Goal: Find contact information: Find contact information

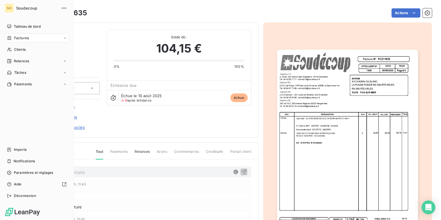
click at [25, 39] on span "Factures" at bounding box center [21, 37] width 15 height 5
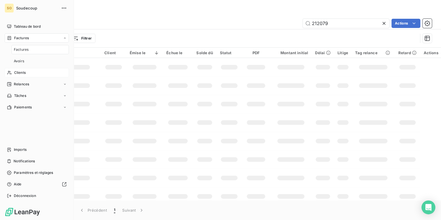
click at [15, 70] on span "Clients" at bounding box center [20, 72] width 12 height 5
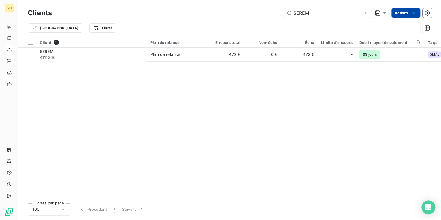
drag, startPoint x: 350, startPoint y: 14, endPoint x: 395, endPoint y: 11, distance: 45.3
click at [384, 14] on div "SEREM Actions" at bounding box center [245, 12] width 373 height 9
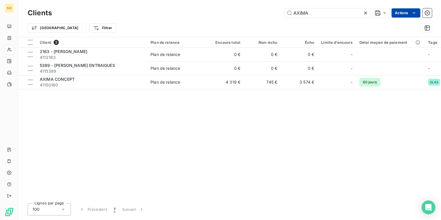
type input "AXIMA"
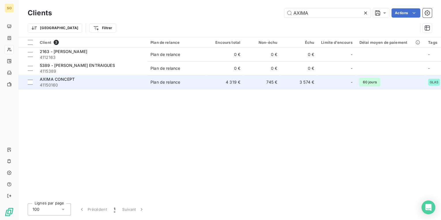
click at [64, 83] on span "41150160" at bounding box center [92, 85] width 104 height 6
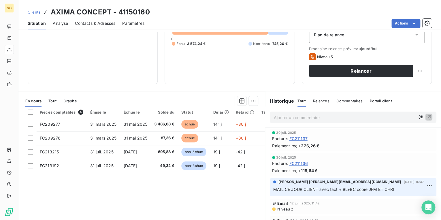
click at [318, 99] on span "Relances" at bounding box center [320, 100] width 16 height 5
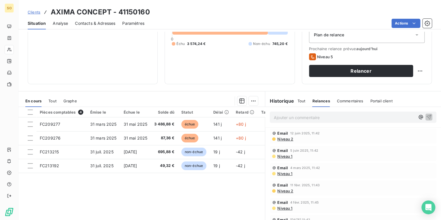
click at [284, 154] on span "Niveau 1" at bounding box center [284, 156] width 16 height 5
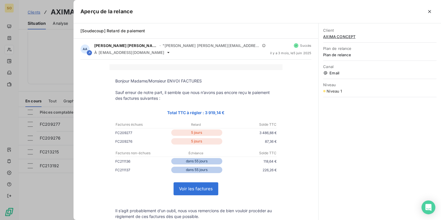
click at [353, 35] on span "AXIMA CONCEPT" at bounding box center [379, 36] width 113 height 5
click at [334, 35] on span "AXIMA CONCEPT" at bounding box center [379, 36] width 113 height 5
click at [430, 10] on icon "button" at bounding box center [429, 11] width 3 height 3
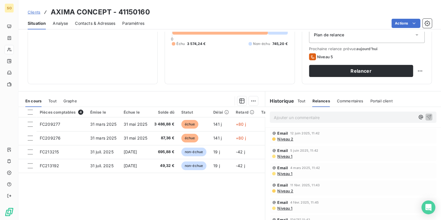
click at [104, 22] on span "Contacts & Adresses" at bounding box center [95, 23] width 40 height 6
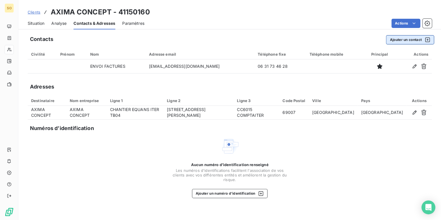
click at [407, 40] on button "Ajouter un contact" at bounding box center [410, 39] width 48 height 9
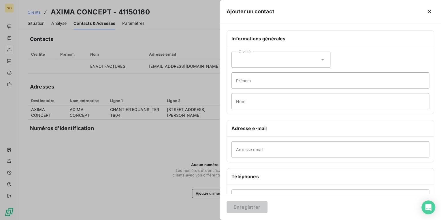
click at [192, 15] on div at bounding box center [220, 110] width 441 height 220
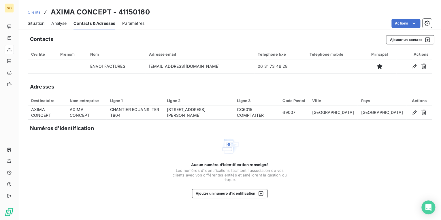
click at [32, 13] on span "Clients" at bounding box center [34, 12] width 13 height 5
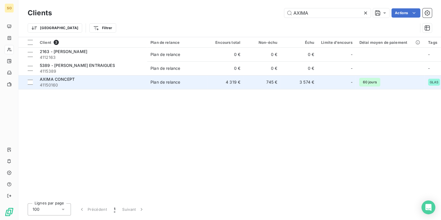
click at [174, 83] on div "Plan de relance" at bounding box center [165, 82] width 30 height 6
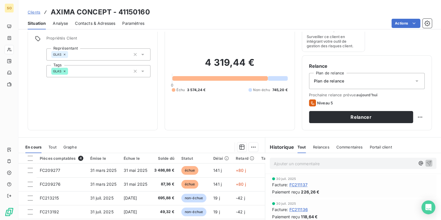
scroll to position [69, 0]
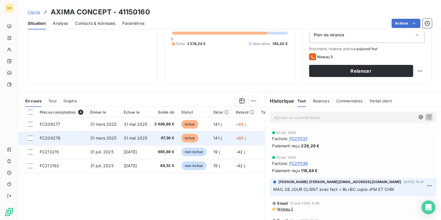
click at [190, 137] on span "échue" at bounding box center [189, 138] width 17 height 9
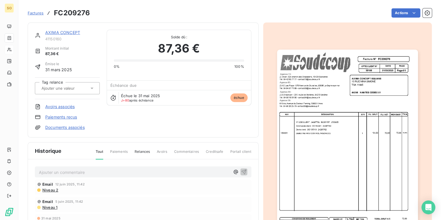
click at [67, 32] on link "AXIMA CONCEPT" at bounding box center [62, 32] width 35 height 5
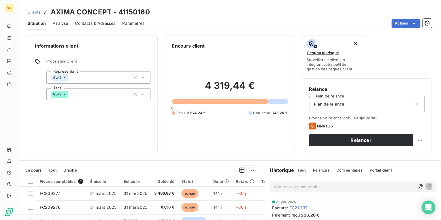
click at [286, 186] on p "Ajouter un commentaire ﻿" at bounding box center [344, 186] width 141 height 7
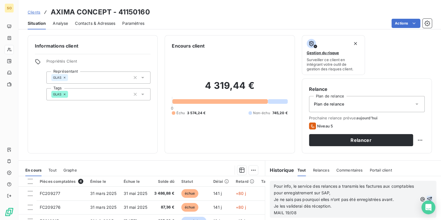
click at [426, 198] on icon "button" at bounding box center [429, 199] width 6 height 6
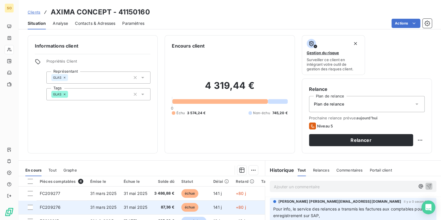
click at [190, 204] on span "échue" at bounding box center [189, 207] width 17 height 9
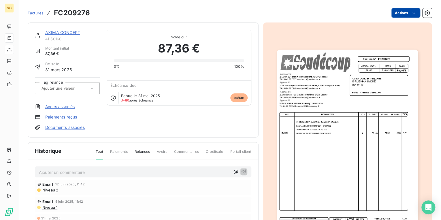
click at [393, 14] on html "SO Factures FC209276 Actions AXIMA CONCEPT 41150160 Montant initial 87,36 € Émi…" at bounding box center [220, 110] width 441 height 220
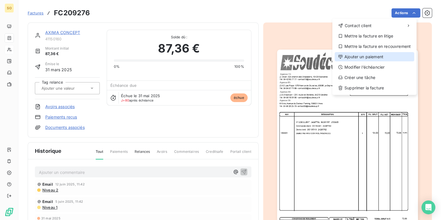
click at [342, 54] on icon at bounding box center [340, 56] width 5 height 5
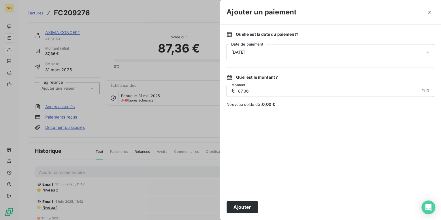
click at [244, 52] on span "[DATE]" at bounding box center [237, 52] width 13 height 5
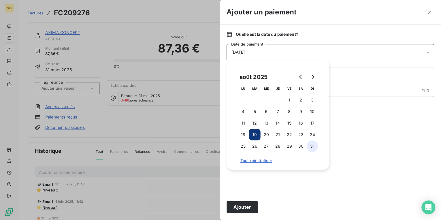
click at [313, 146] on button "31" at bounding box center [312, 146] width 12 height 12
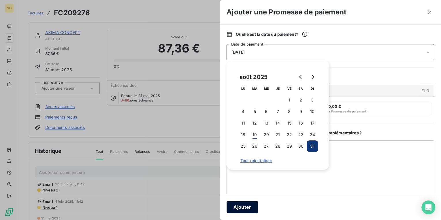
click at [251, 210] on button "Ajouter" at bounding box center [241, 207] width 31 height 12
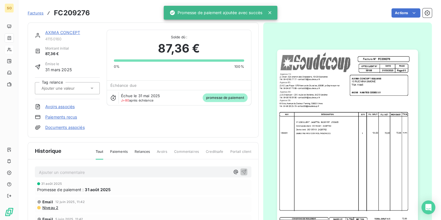
click at [73, 32] on link "AXIMA CONCEPT" at bounding box center [62, 32] width 35 height 5
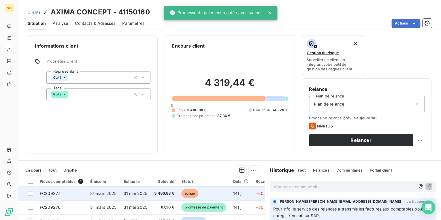
click at [194, 191] on span "échue" at bounding box center [189, 193] width 17 height 9
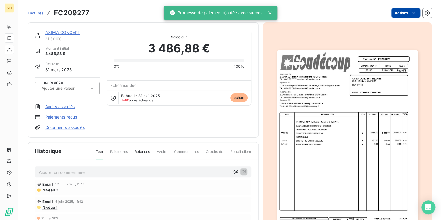
click at [395, 12] on html "SO Factures FC209277 Actions AXIMA CONCEPT 41150160 Montant initial 3 486,88 € …" at bounding box center [220, 110] width 441 height 220
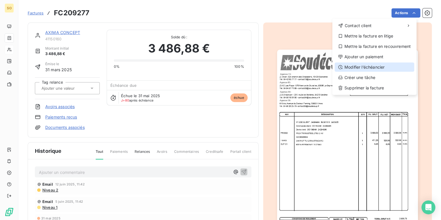
click at [370, 67] on div "Modifier l’échéancier" at bounding box center [373, 66] width 79 height 9
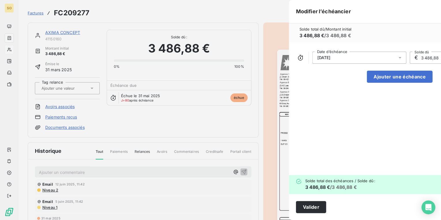
click at [370, 219] on div "Modifier l’échéancier Solde total dû / Montant initial 3 486,88 € / 3 486,88 € …" at bounding box center [220, 220] width 441 height 0
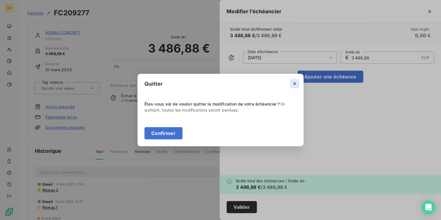
click at [294, 84] on icon "button" at bounding box center [294, 83] width 3 height 3
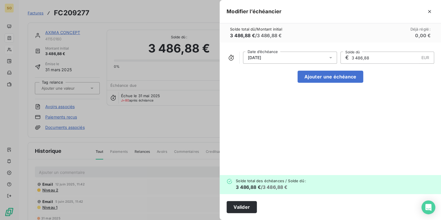
click at [161, 112] on div at bounding box center [220, 110] width 441 height 220
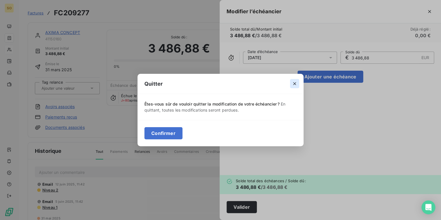
click at [295, 84] on icon "button" at bounding box center [294, 83] width 3 height 3
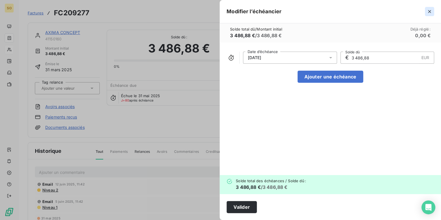
click at [431, 12] on icon "button" at bounding box center [429, 12] width 6 height 6
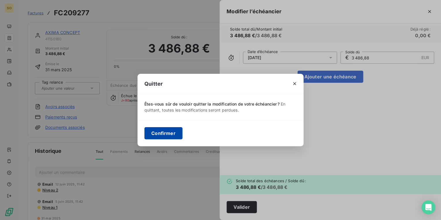
click at [170, 134] on button "Confirmer" at bounding box center [163, 133] width 38 height 12
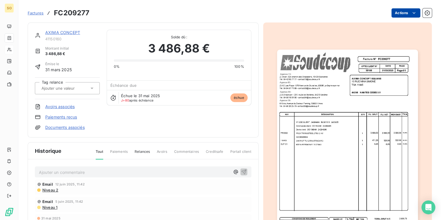
click at [397, 13] on html "SO Factures FC209277 Actions AXIMA CONCEPT 41150160 Montant initial 3 486,88 € …" at bounding box center [220, 110] width 441 height 220
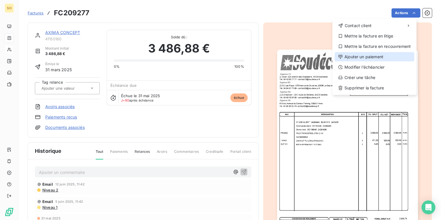
click at [363, 57] on div "Ajouter un paiement" at bounding box center [373, 56] width 79 height 9
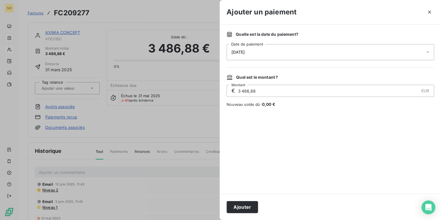
click at [244, 52] on span "[DATE]" at bounding box center [237, 52] width 13 height 5
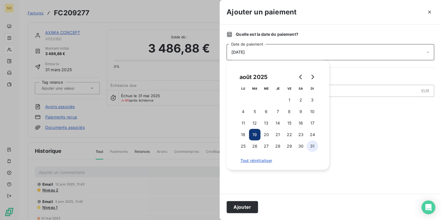
click at [311, 145] on button "31" at bounding box center [312, 146] width 12 height 12
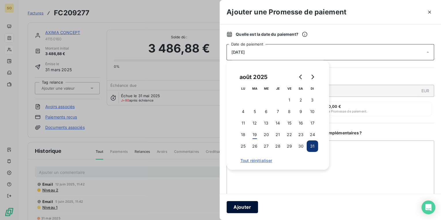
click at [242, 205] on button "Ajouter" at bounding box center [241, 207] width 31 height 12
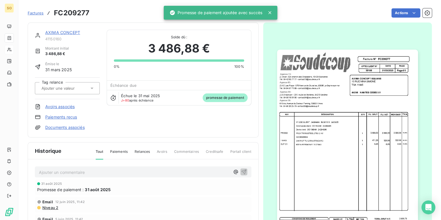
click at [66, 34] on link "AXIMA CONCEPT" at bounding box center [62, 32] width 35 height 5
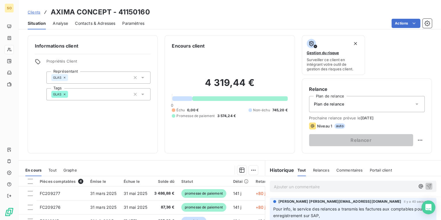
click at [97, 24] on span "Contacts & Adresses" at bounding box center [95, 23] width 40 height 6
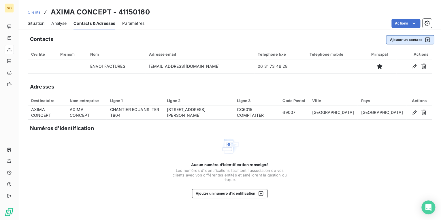
click at [408, 39] on button "Ajouter un contact" at bounding box center [410, 39] width 48 height 9
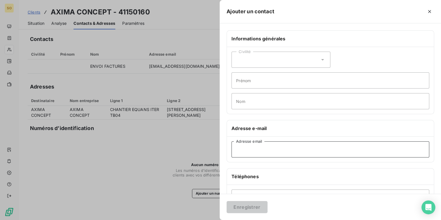
click at [247, 149] on input "Adresse email" at bounding box center [330, 149] width 198 height 16
paste input "[PERSON_NAME][EMAIL_ADDRESS][DOMAIN_NAME]"
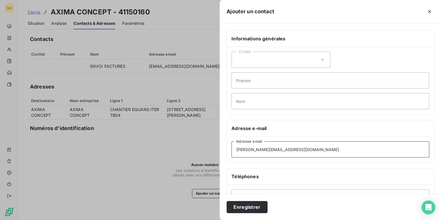
type input "[PERSON_NAME][EMAIL_ADDRESS][DOMAIN_NAME]"
click at [246, 103] on input "Nom" at bounding box center [330, 101] width 198 height 16
type input "RELANCES"
click at [251, 205] on button "Enregistrer" at bounding box center [246, 207] width 41 height 12
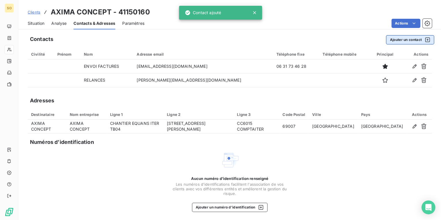
click at [405, 38] on button "Ajouter un contact" at bounding box center [410, 39] width 48 height 9
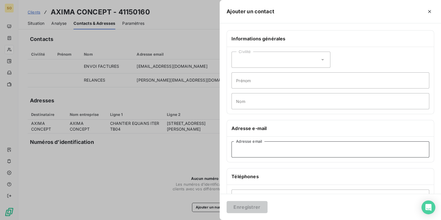
click at [242, 148] on input "Adresse email" at bounding box center [330, 149] width 198 height 16
paste input "[EMAIL_ADDRESS][DOMAIN_NAME]"
type input "[EMAIL_ADDRESS][DOMAIN_NAME]"
click at [244, 101] on input "Nom" at bounding box center [330, 101] width 198 height 16
type input "RELANCES"
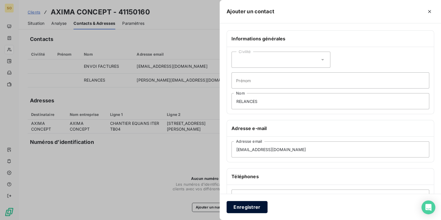
click at [251, 209] on button "Enregistrer" at bounding box center [246, 207] width 41 height 12
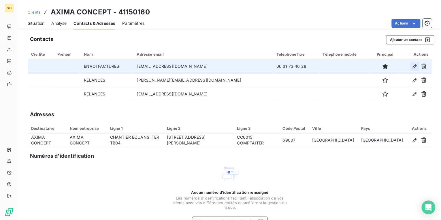
click at [411, 66] on icon "button" at bounding box center [414, 66] width 6 height 6
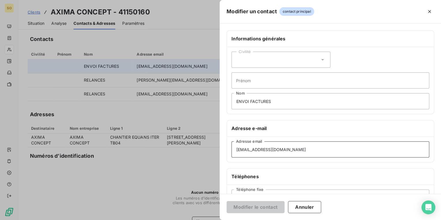
drag, startPoint x: 234, startPoint y: 150, endPoint x: 287, endPoint y: 146, distance: 53.1
click at [287, 146] on input "[EMAIL_ADDRESS][DOMAIN_NAME]" at bounding box center [330, 149] width 198 height 16
click at [294, 146] on input "[EMAIL_ADDRESS][DOMAIN_NAME]" at bounding box center [330, 149] width 198 height 16
click at [306, 207] on button "Annuler" at bounding box center [304, 207] width 33 height 12
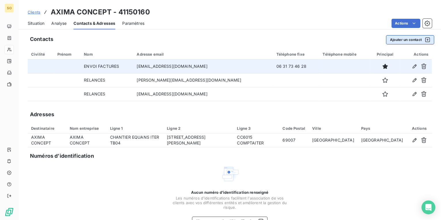
click at [393, 40] on button "Ajouter un contact" at bounding box center [410, 39] width 48 height 9
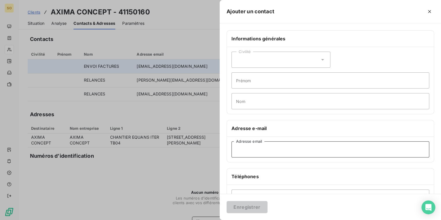
click at [245, 146] on input "Adresse email" at bounding box center [330, 149] width 198 height 16
paste input "[EMAIL_ADDRESS][DOMAIN_NAME]"
type input "[EMAIL_ADDRESS][DOMAIN_NAME]"
click at [249, 98] on input "Nom" at bounding box center [330, 101] width 198 height 16
type input "FACTURES"
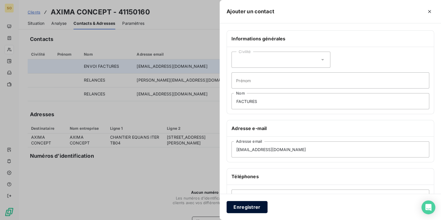
click at [248, 204] on button "Enregistrer" at bounding box center [246, 207] width 41 height 12
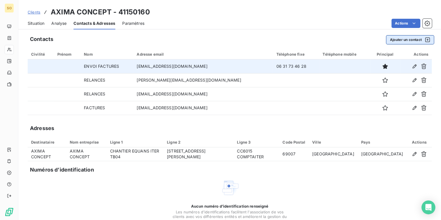
click at [395, 40] on button "Ajouter un contact" at bounding box center [410, 39] width 48 height 9
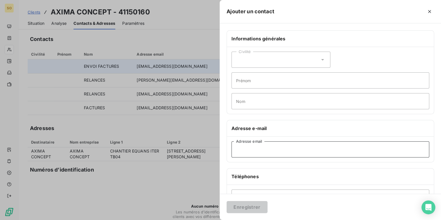
click at [252, 147] on input "Adresse email" at bounding box center [330, 149] width 198 height 16
paste input "[EMAIL_ADDRESS][DOMAIN_NAME]"
type input "[EMAIL_ADDRESS][DOMAIN_NAME]"
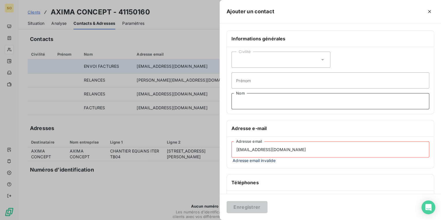
click at [250, 105] on input "Nom" at bounding box center [330, 101] width 198 height 16
type input "RELANCES"
click at [321, 147] on input "[EMAIL_ADDRESS][DOMAIN_NAME]" at bounding box center [330, 149] width 198 height 16
drag, startPoint x: 313, startPoint y: 152, endPoint x: 227, endPoint y: 150, distance: 85.8
click at [227, 150] on div "[EMAIL_ADDRESS][DOMAIN_NAME] Adresse email Adresse email invalide" at bounding box center [330, 151] width 207 height 31
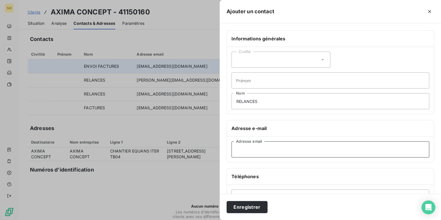
drag, startPoint x: 274, startPoint y: 149, endPoint x: 275, endPoint y: 145, distance: 3.5
click at [274, 149] on input "Adresse email" at bounding box center [330, 149] width 198 height 16
paste input "[EMAIL_ADDRESS][DOMAIN_NAME]"
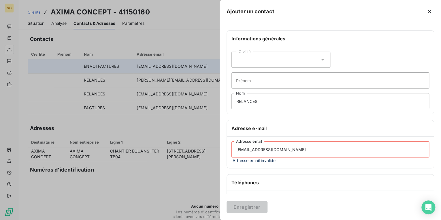
type input "[EMAIL_ADDRESS][DOMAIN_NAME]"
click at [190, 180] on div at bounding box center [220, 110] width 441 height 220
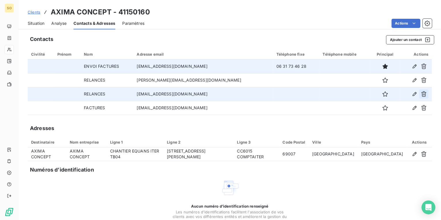
click at [421, 93] on icon "button" at bounding box center [423, 93] width 5 height 5
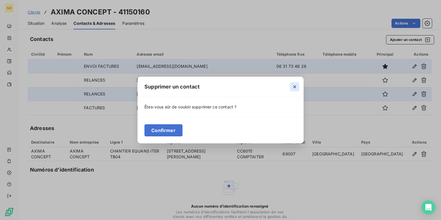
click at [295, 88] on icon "button" at bounding box center [294, 87] width 6 height 6
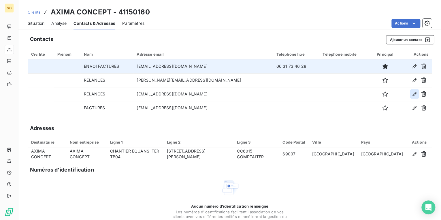
click at [411, 93] on icon "button" at bounding box center [414, 94] width 6 height 6
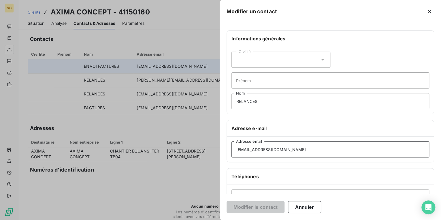
drag, startPoint x: 235, startPoint y: 150, endPoint x: 313, endPoint y: 149, distance: 77.8
click at [313, 149] on input "[EMAIL_ADDRESS][DOMAIN_NAME]" at bounding box center [330, 149] width 198 height 16
click at [181, 183] on div at bounding box center [220, 110] width 441 height 220
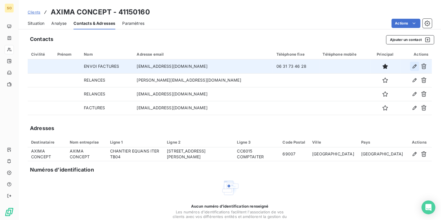
click at [411, 65] on icon "button" at bounding box center [414, 66] width 6 height 6
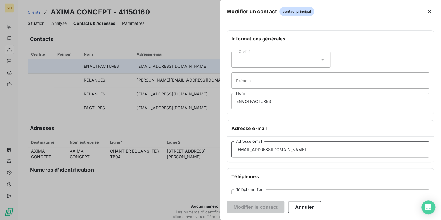
drag, startPoint x: 234, startPoint y: 150, endPoint x: 294, endPoint y: 149, distance: 60.2
click at [294, 149] on input "[EMAIL_ADDRESS][DOMAIN_NAME]" at bounding box center [330, 149] width 198 height 16
click at [287, 149] on input "[EMAIL_ADDRESS][DOMAIN_NAME]" at bounding box center [330, 149] width 198 height 16
drag, startPoint x: 287, startPoint y: 149, endPoint x: 238, endPoint y: 150, distance: 48.7
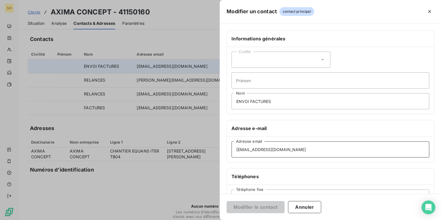
click at [238, 150] on input "[EMAIL_ADDRESS][DOMAIN_NAME]" at bounding box center [330, 149] width 198 height 16
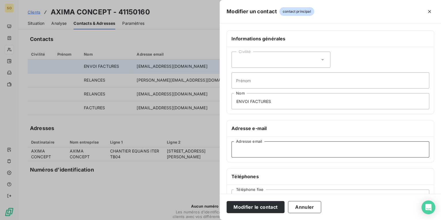
paste input "[EMAIL_ADDRESS][DOMAIN_NAME]"
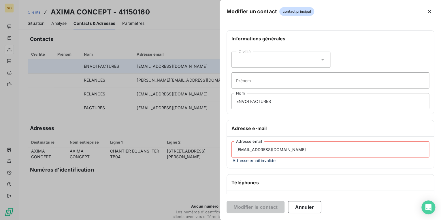
type input "[EMAIL_ADDRESS][DOMAIN_NAME]"
drag, startPoint x: 274, startPoint y: 102, endPoint x: 228, endPoint y: 101, distance: 45.8
click at [228, 101] on div "Civilité Prénom ENVOI FACTURES Nom" at bounding box center [330, 80] width 207 height 67
type input "RELANCES"
click at [283, 180] on h6 "Téléphones" at bounding box center [330, 182] width 198 height 7
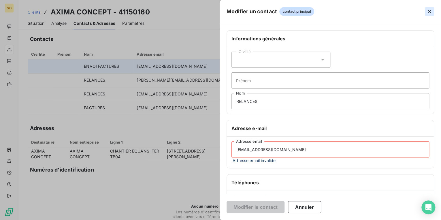
click at [429, 11] on icon "button" at bounding box center [429, 11] width 3 height 3
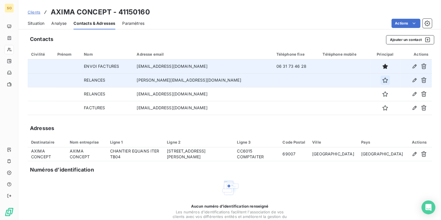
click at [382, 80] on icon "button" at bounding box center [385, 80] width 6 height 6
click at [174, 68] on td "[EMAIL_ADDRESS][DOMAIN_NAME]" at bounding box center [202, 66] width 139 height 14
click at [382, 67] on icon "button" at bounding box center [385, 66] width 6 height 6
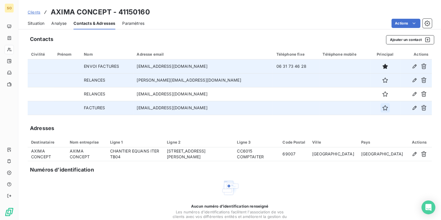
click at [382, 106] on icon "button" at bounding box center [385, 108] width 6 height 6
click at [411, 67] on icon "button" at bounding box center [414, 66] width 6 height 6
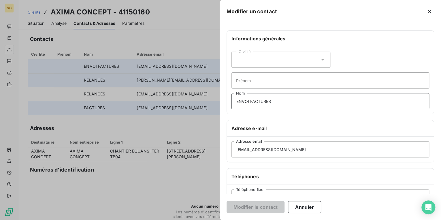
drag, startPoint x: 235, startPoint y: 101, endPoint x: 309, endPoint y: 101, distance: 73.4
click at [309, 101] on input "ENVOI FACTURES" at bounding box center [330, 101] width 198 height 16
type input "RELANCES"
drag, startPoint x: 236, startPoint y: 150, endPoint x: 305, endPoint y: 149, distance: 69.7
click at [305, 149] on input "[EMAIL_ADDRESS][DOMAIN_NAME]" at bounding box center [330, 149] width 198 height 16
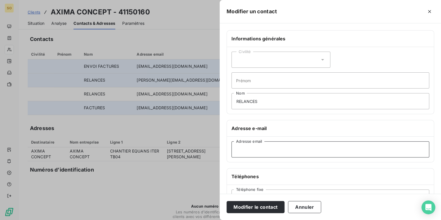
click at [278, 148] on input "Adresse email" at bounding box center [330, 149] width 198 height 16
paste input "[EMAIL_ADDRESS][DOMAIN_NAME]"
type input "[EMAIL_ADDRESS][DOMAIN_NAME]"
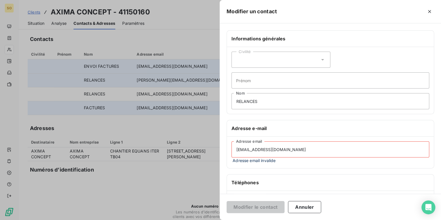
drag, startPoint x: 318, startPoint y: 152, endPoint x: 217, endPoint y: 148, distance: 100.9
click at [217, 219] on div "Modifier un contact Informations générales Civilité Prénom RELANCES Nom Adresse…" at bounding box center [220, 220] width 441 height 0
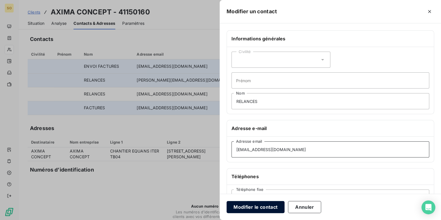
type input "[EMAIL_ADDRESS][DOMAIN_NAME]"
click at [253, 205] on button "Modifier le contact" at bounding box center [255, 207] width 58 height 12
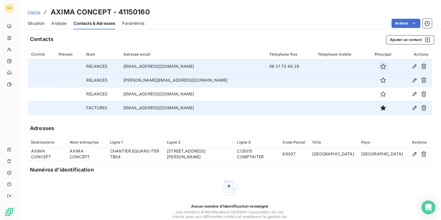
click at [380, 66] on icon "button" at bounding box center [383, 66] width 6 height 6
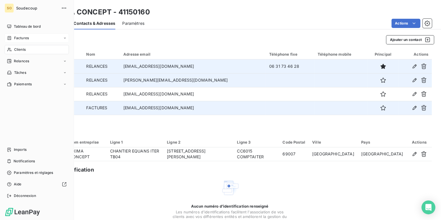
click at [18, 37] on span "Factures" at bounding box center [21, 37] width 15 height 5
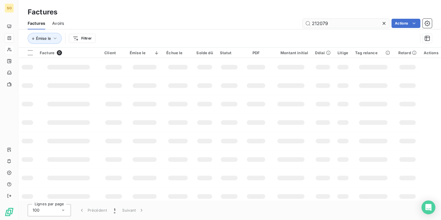
drag, startPoint x: 356, startPoint y: 24, endPoint x: 392, endPoint y: 11, distance: 38.0
click at [374, 24] on input "212079" at bounding box center [345, 23] width 86 height 9
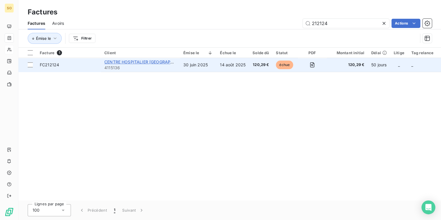
type input "212124"
click at [129, 60] on span "CENTRE HOSPITALIER [GEOGRAPHIC_DATA]" at bounding box center [147, 61] width 86 height 5
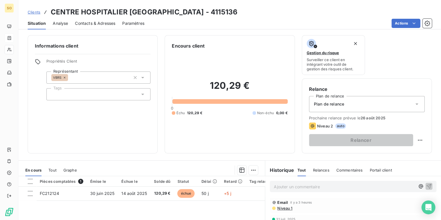
scroll to position [69, 0]
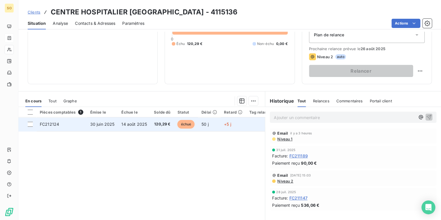
click at [183, 124] on span "échue" at bounding box center [185, 124] width 17 height 9
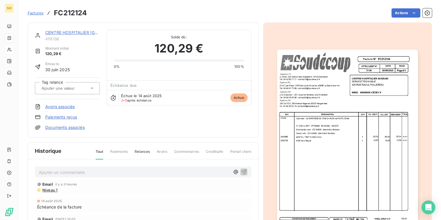
click at [73, 32] on link "CENTRE HOSPITALIER [GEOGRAPHIC_DATA]" at bounding box center [88, 32] width 87 height 5
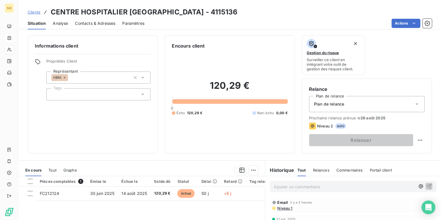
click at [293, 185] on p "Ajouter un commentaire ﻿" at bounding box center [344, 186] width 141 height 7
click at [426, 186] on icon "button" at bounding box center [429, 186] width 6 height 6
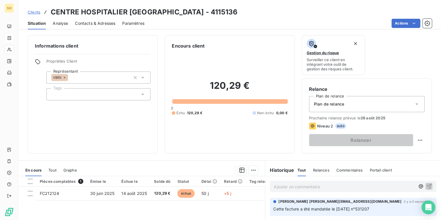
click at [32, 12] on span "Clients" at bounding box center [34, 12] width 13 height 5
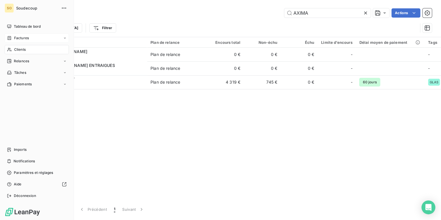
drag, startPoint x: 20, startPoint y: 39, endPoint x: 25, endPoint y: 35, distance: 6.3
click at [20, 39] on span "Factures" at bounding box center [21, 37] width 15 height 5
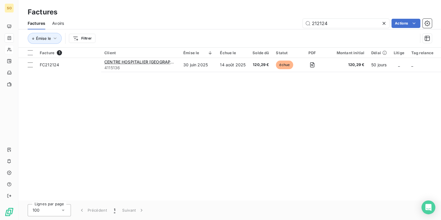
drag, startPoint x: 321, startPoint y: 24, endPoint x: 401, endPoint y: 10, distance: 80.9
click at [347, 20] on input "212124" at bounding box center [345, 23] width 86 height 9
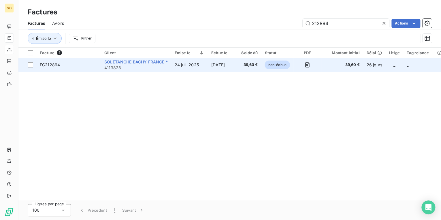
type input "212894"
click at [143, 61] on span "SOLETANCHE BACHY FRANCE *" at bounding box center [135, 61] width 63 height 5
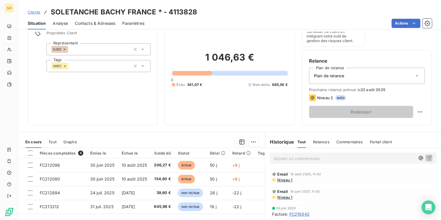
scroll to position [84, 0]
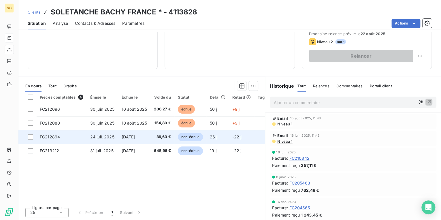
click at [190, 137] on span "non-échue" at bounding box center [190, 136] width 25 height 9
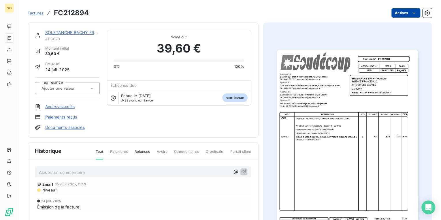
click at [397, 15] on html "SO Factures FC212894 Actions SOLETANCHE BACHY FRANCE * 4113828 Montant initial …" at bounding box center [220, 110] width 441 height 220
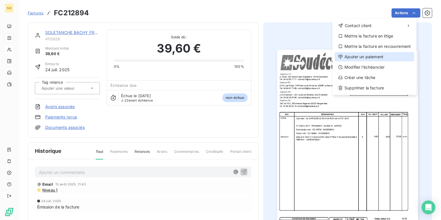
click at [365, 56] on div "Ajouter un paiement" at bounding box center [373, 56] width 79 height 9
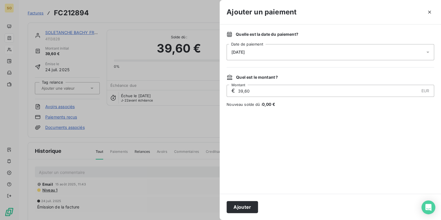
click at [244, 52] on span "[DATE]" at bounding box center [237, 52] width 13 height 5
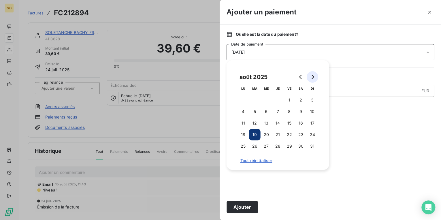
click at [309, 76] on button "Go to next month" at bounding box center [312, 77] width 12 height 12
click at [244, 123] on button "15" at bounding box center [243, 123] width 12 height 12
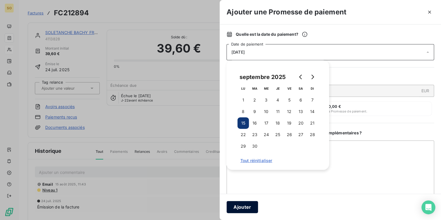
click at [235, 206] on button "Ajouter" at bounding box center [241, 207] width 31 height 12
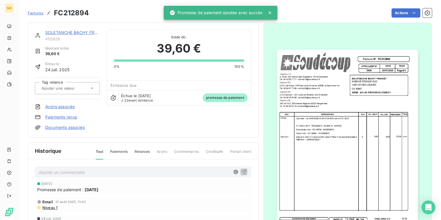
click at [65, 29] on div "SOLETANCHE BACHY FRANCE * 4113828 Montant initial 39,60 € Émise le [DATE] Tag r…" at bounding box center [143, 79] width 231 height 115
click at [67, 31] on link "SOLETANCHE BACHY FRANCE *" at bounding box center [77, 32] width 64 height 5
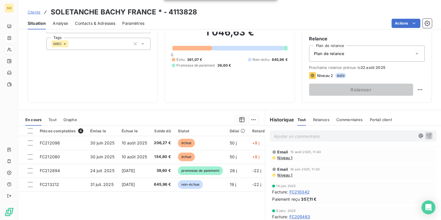
scroll to position [84, 0]
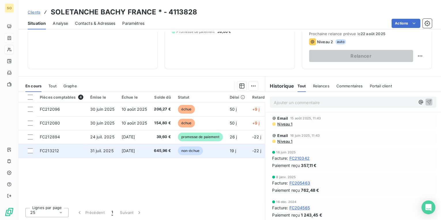
click at [192, 151] on span "non-échue" at bounding box center [190, 150] width 25 height 9
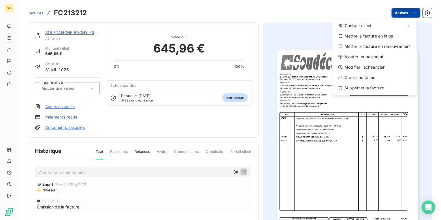
click at [391, 15] on html "SO Factures FC213212 Actions Contact client Mettre la facture en litige Mettre …" at bounding box center [220, 110] width 441 height 220
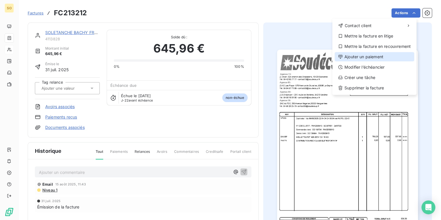
click at [349, 59] on div "Ajouter un paiement" at bounding box center [373, 56] width 79 height 9
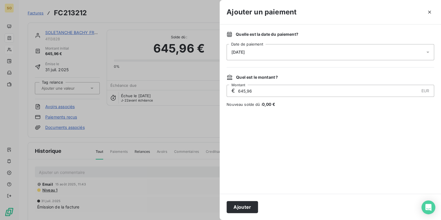
click at [244, 52] on span "[DATE]" at bounding box center [237, 52] width 13 height 5
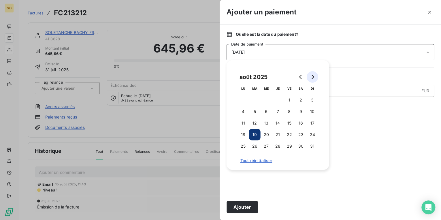
click at [312, 78] on icon "Go to next month" at bounding box center [312, 77] width 3 height 5
click at [240, 123] on button "15" at bounding box center [243, 123] width 12 height 12
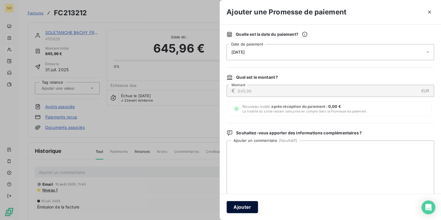
click at [248, 212] on button "Ajouter" at bounding box center [241, 207] width 31 height 12
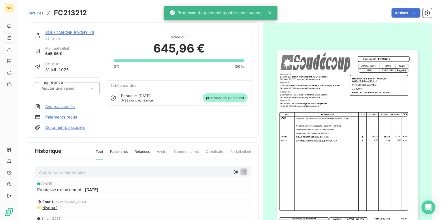
click at [87, 31] on link "SOLETANCHE BACHY FRANCE *" at bounding box center [77, 32] width 64 height 5
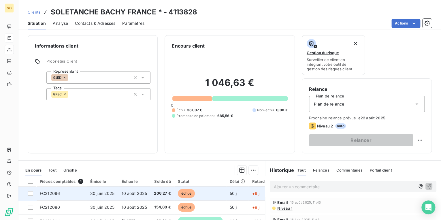
click at [185, 192] on span "échue" at bounding box center [186, 193] width 17 height 9
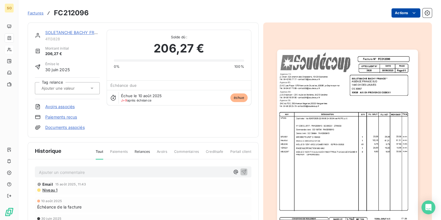
click at [393, 10] on html "SO Factures FC212096 Actions SOLETANCHE BACHY [GEOGRAPHIC_DATA] * 4113828 Monta…" at bounding box center [220, 110] width 441 height 220
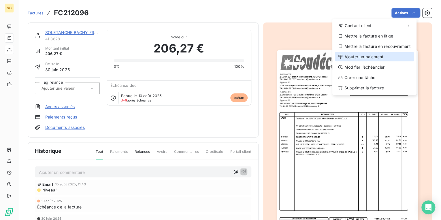
click at [366, 56] on div "Ajouter un paiement" at bounding box center [373, 56] width 79 height 9
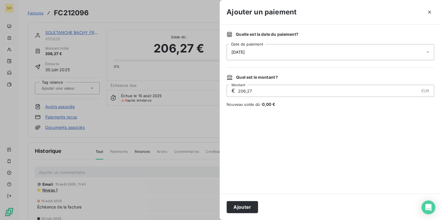
click at [244, 52] on span "[DATE]" at bounding box center [237, 52] width 13 height 5
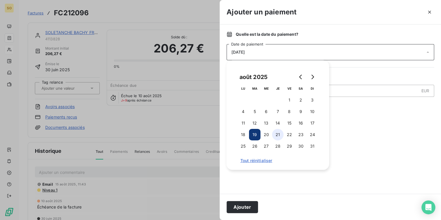
click at [279, 134] on button "21" at bounding box center [278, 135] width 12 height 12
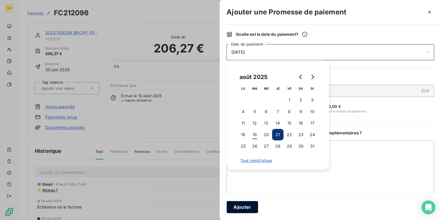
click at [248, 209] on button "Ajouter" at bounding box center [241, 207] width 31 height 12
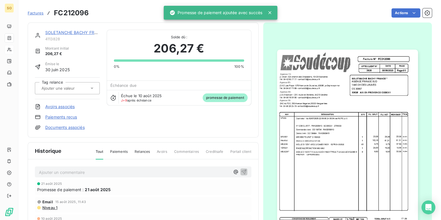
click at [67, 33] on link "SOLETANCHE BACHY FRANCE *" at bounding box center [77, 32] width 64 height 5
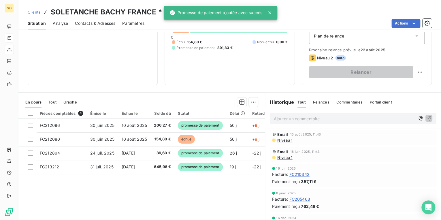
scroll to position [69, 0]
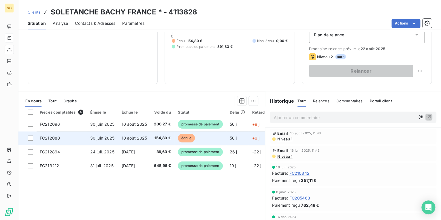
click at [180, 136] on span "échue" at bounding box center [186, 138] width 17 height 9
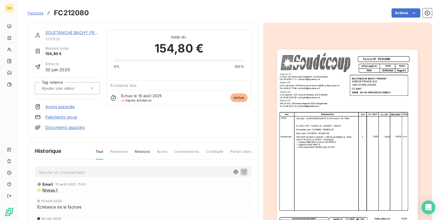
click at [362, 84] on img "button" at bounding box center [347, 149] width 141 height 199
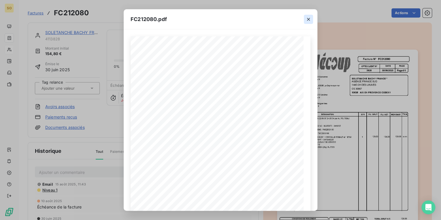
click at [308, 19] on icon "button" at bounding box center [308, 19] width 3 height 3
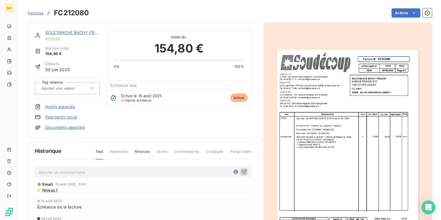
click at [75, 33] on link "SOLETANCHE BACHY FRANCE *" at bounding box center [77, 32] width 64 height 5
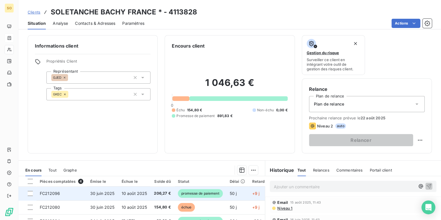
click at [193, 194] on span "promesse de paiement" at bounding box center [200, 193] width 45 height 9
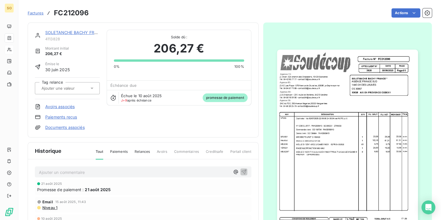
click at [319, 97] on img "button" at bounding box center [347, 149] width 141 height 199
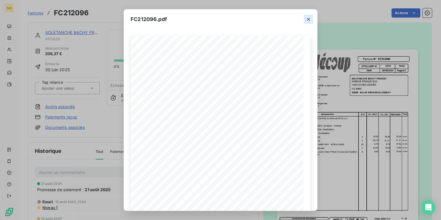
click at [310, 19] on icon "button" at bounding box center [308, 19] width 6 height 6
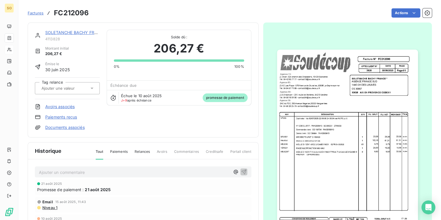
click at [78, 32] on link "SOLETANCHE BACHY FRANCE *" at bounding box center [77, 32] width 64 height 5
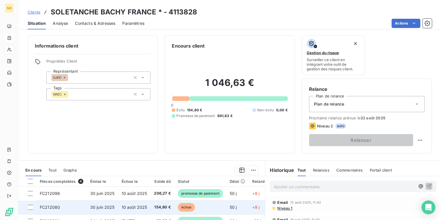
click at [189, 207] on span "échue" at bounding box center [186, 207] width 17 height 9
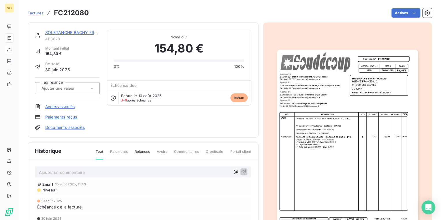
click at [316, 137] on img "button" at bounding box center [347, 149] width 141 height 199
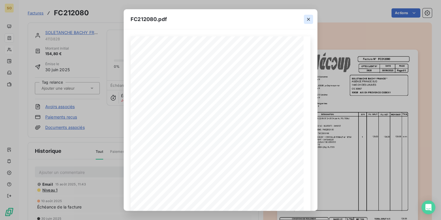
click at [307, 18] on icon "button" at bounding box center [308, 19] width 6 height 6
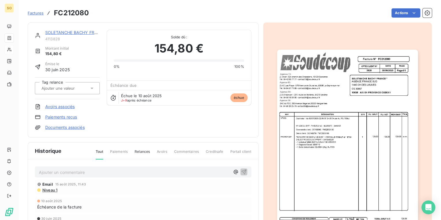
click at [36, 12] on span "Factures" at bounding box center [36, 13] width 16 height 5
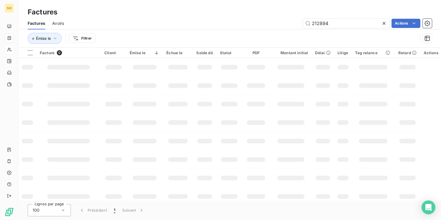
drag, startPoint x: 318, startPoint y: 24, endPoint x: 356, endPoint y: 18, distance: 39.1
click at [356, 18] on div "Factures Avoirs 212894 Actions" at bounding box center [229, 23] width 422 height 12
type input "212096"
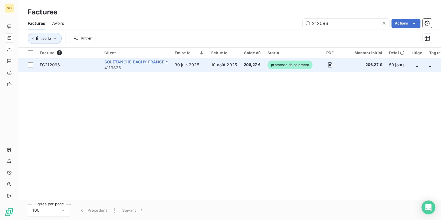
click at [114, 61] on span "SOLETANCHE BACHY FRANCE *" at bounding box center [135, 61] width 63 height 5
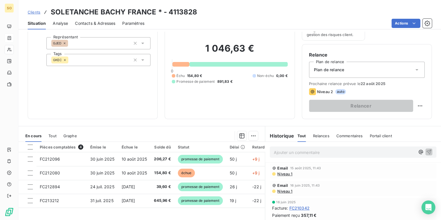
scroll to position [84, 0]
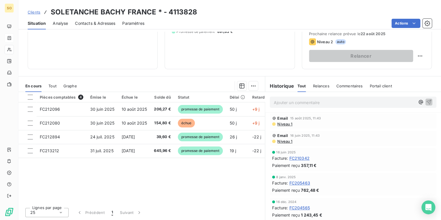
click at [88, 23] on span "Contacts & Adresses" at bounding box center [95, 23] width 40 height 6
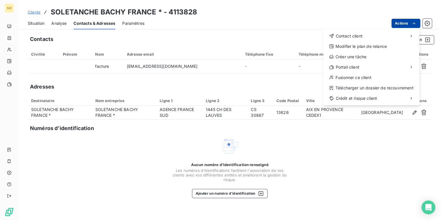
click at [407, 24] on html "SO Clients SOLETANCHE BACHY [GEOGRAPHIC_DATA] * - 4113828 Situation Analyse Con…" at bounding box center [220, 110] width 441 height 220
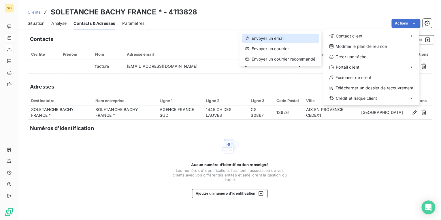
click at [280, 41] on div "Envoyer un email" at bounding box center [279, 38] width 77 height 9
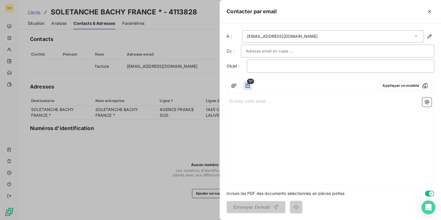
click at [249, 86] on icon "button" at bounding box center [247, 86] width 6 height 6
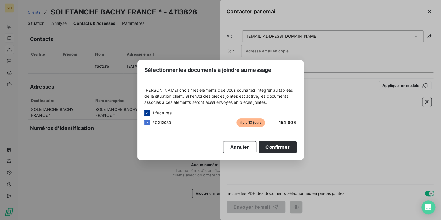
click at [148, 113] on icon at bounding box center [146, 112] width 3 height 3
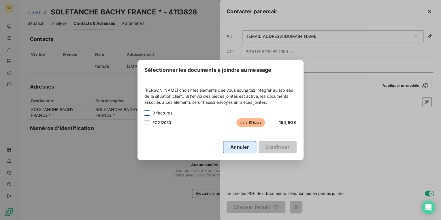
click at [239, 146] on button "Annuler" at bounding box center [239, 147] width 33 height 12
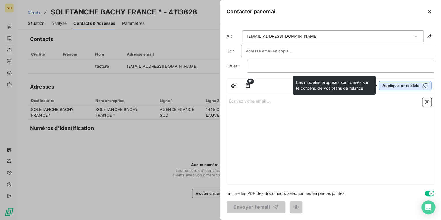
click at [389, 84] on button "Appliquer un modèle" at bounding box center [404, 85] width 53 height 9
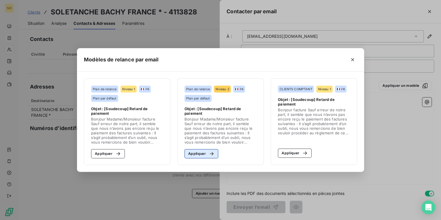
click at [210, 151] on icon "button" at bounding box center [211, 154] width 6 height 6
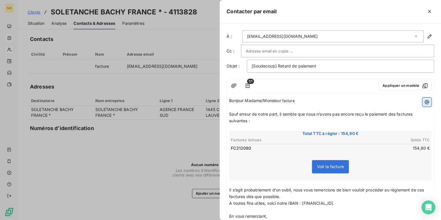
click at [424, 101] on icon "button" at bounding box center [427, 102] width 6 height 6
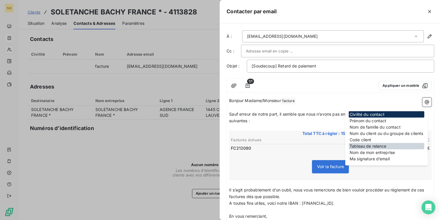
click at [375, 145] on div "Tableau de relance" at bounding box center [385, 146] width 75 height 6
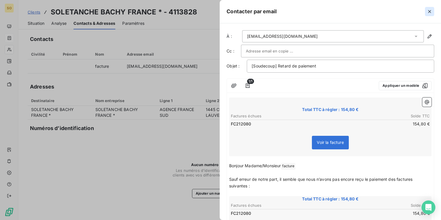
click at [429, 11] on icon "button" at bounding box center [429, 12] width 6 height 6
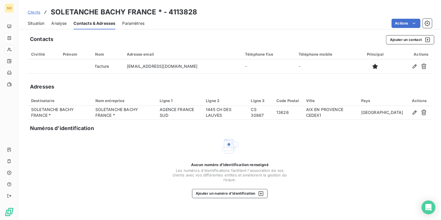
click at [31, 22] on span "Situation" at bounding box center [36, 23] width 17 height 6
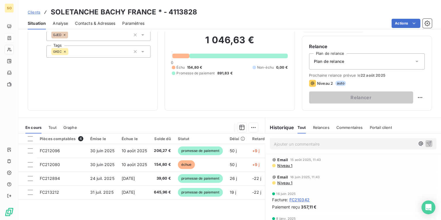
scroll to position [46, 0]
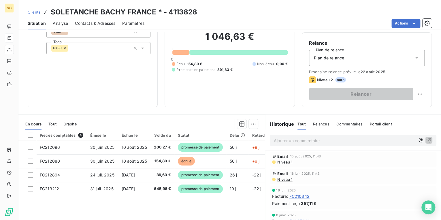
click at [109, 23] on span "Contacts & Adresses" at bounding box center [95, 23] width 40 height 6
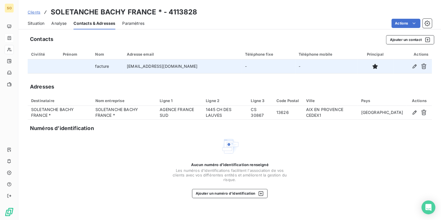
drag, startPoint x: 119, startPoint y: 66, endPoint x: 213, endPoint y: 67, distance: 93.9
click at [213, 67] on td "[EMAIL_ADDRESS][DOMAIN_NAME]" at bounding box center [182, 66] width 118 height 14
copy td "[EMAIL_ADDRESS][DOMAIN_NAME]"
